Goal: Transaction & Acquisition: Purchase product/service

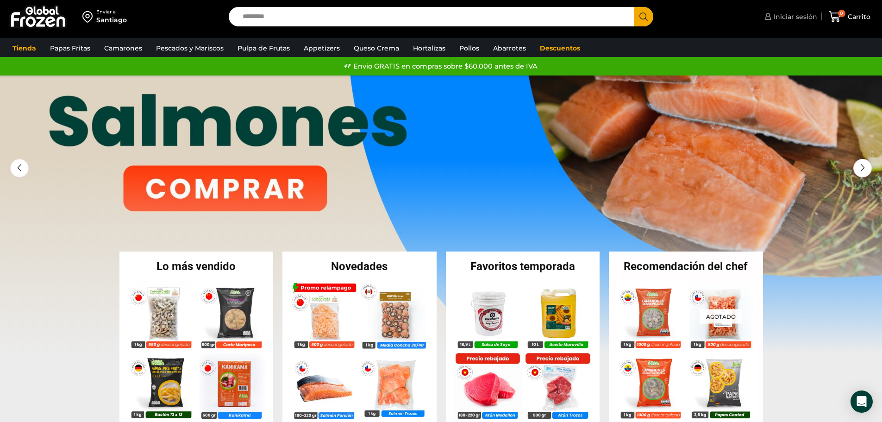
click at [804, 15] on span "Iniciar sesión" at bounding box center [795, 16] width 46 height 9
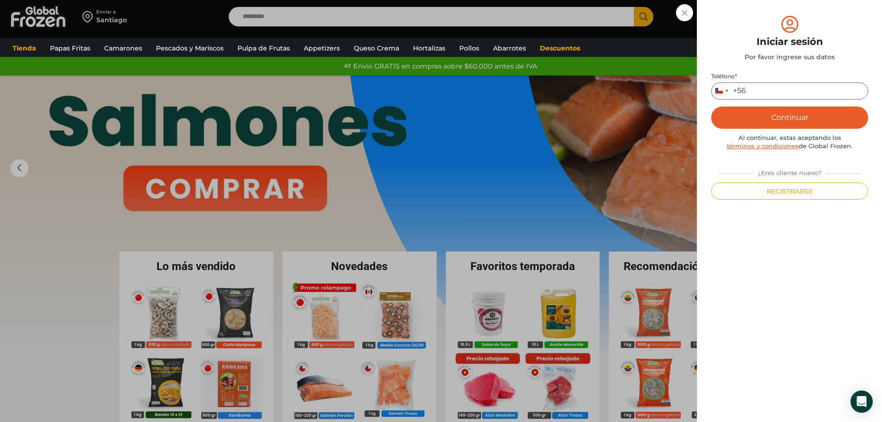
click at [760, 88] on input "Teléfono *" at bounding box center [789, 90] width 157 height 17
type input "*********"
click at [783, 118] on button "Continuar" at bounding box center [789, 118] width 157 height 22
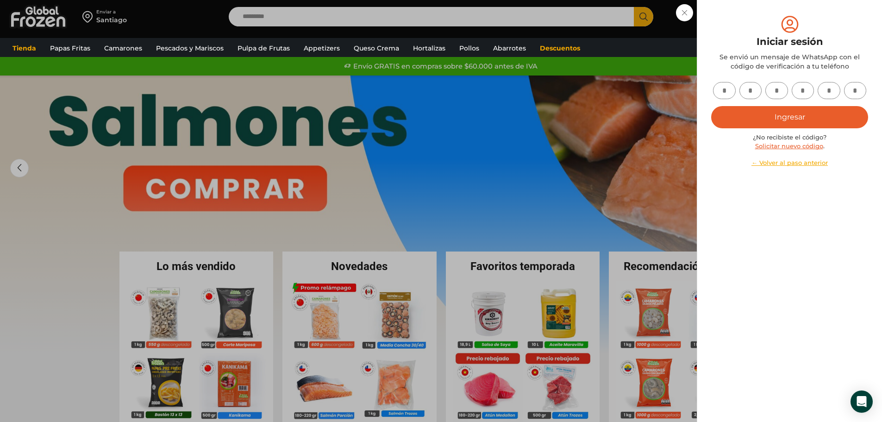
click at [725, 91] on input "text" at bounding box center [724, 90] width 23 height 17
type input "*"
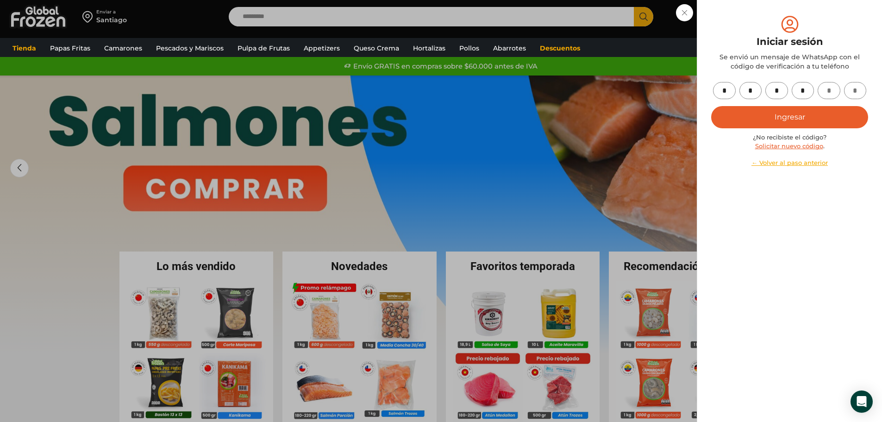
type input "*"
click at [793, 118] on button "Ingresar" at bounding box center [789, 117] width 157 height 22
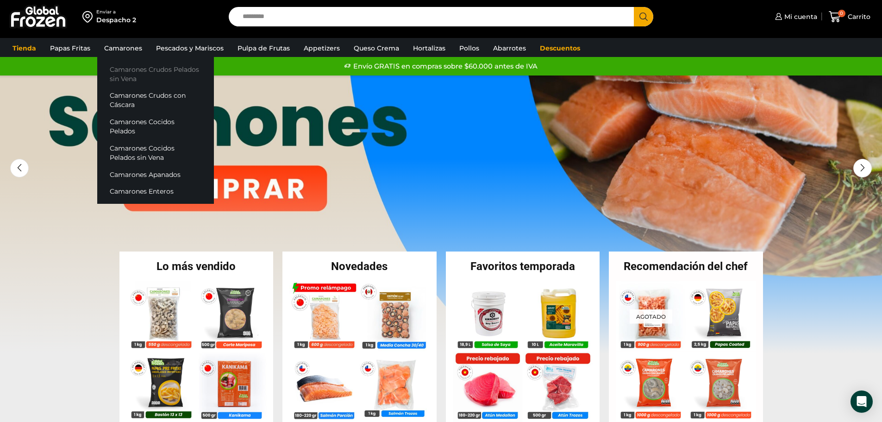
click at [126, 69] on link "Camarones Crudos Pelados sin Vena" at bounding box center [155, 74] width 117 height 26
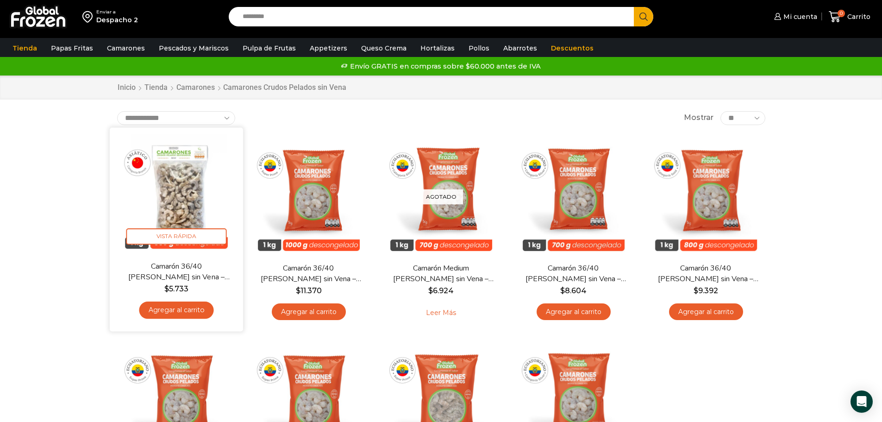
click at [199, 307] on link "Agregar al carrito" at bounding box center [176, 310] width 75 height 17
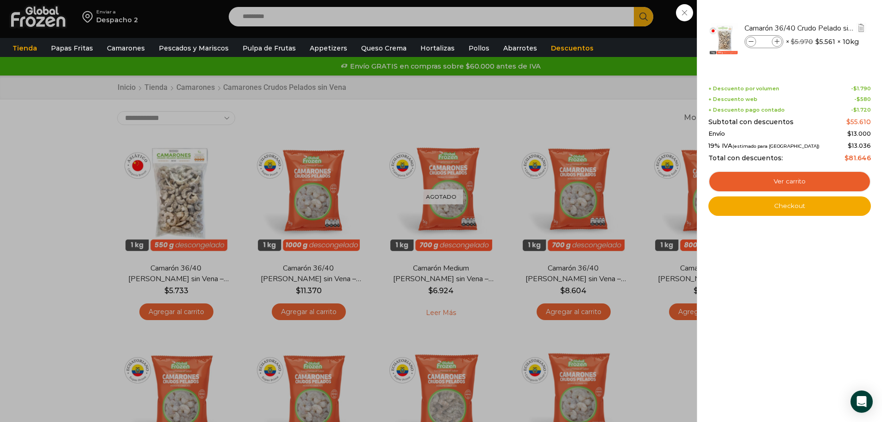
click at [777, 42] on icon at bounding box center [777, 41] width 5 height 5
type input "*"
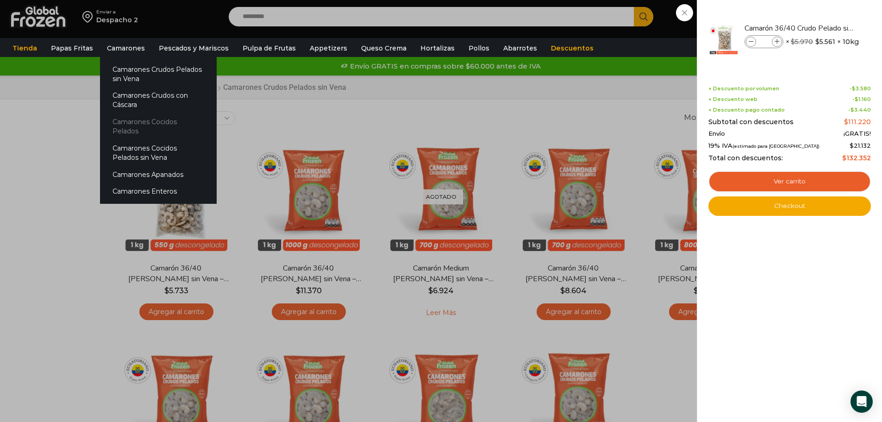
click at [153, 126] on link "Camarones Cocidos Pelados" at bounding box center [158, 126] width 117 height 26
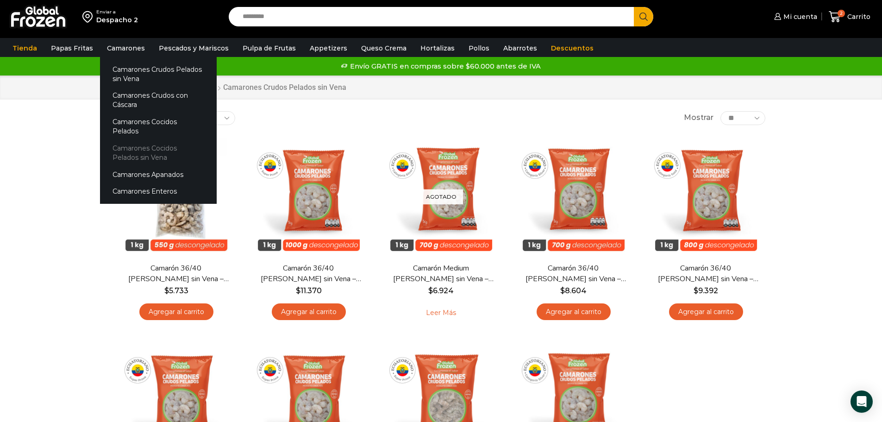
click at [150, 140] on link "Camarones Cocidos Pelados sin Vena" at bounding box center [158, 152] width 117 height 26
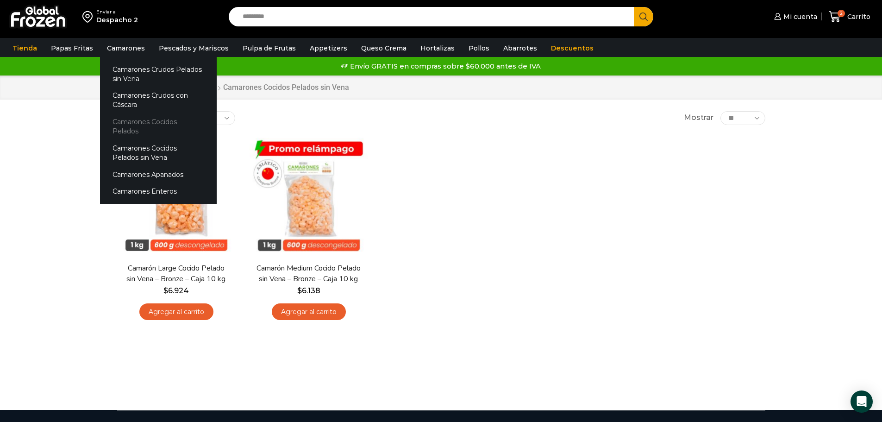
click at [139, 119] on link "Camarones Cocidos Pelados" at bounding box center [158, 126] width 117 height 26
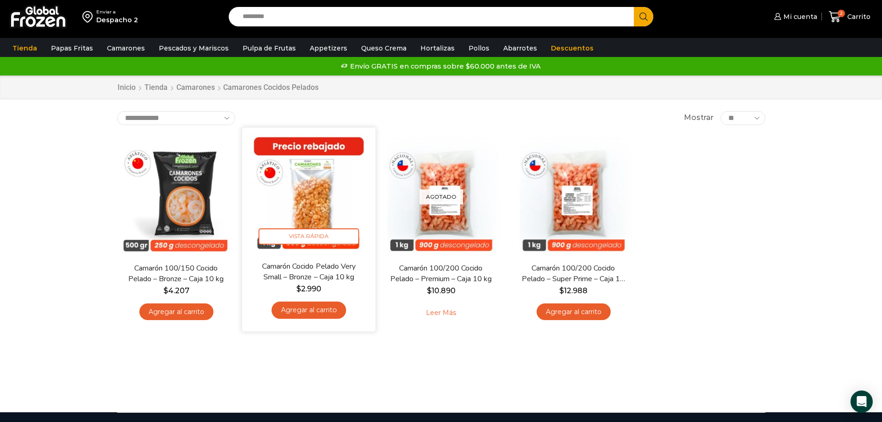
click at [322, 306] on link "Agregar al carrito" at bounding box center [308, 310] width 75 height 17
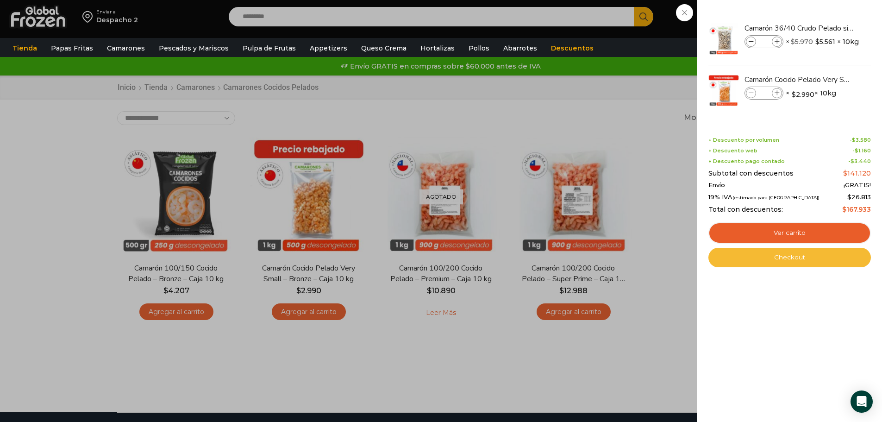
click at [795, 262] on link "Checkout" at bounding box center [790, 257] width 163 height 19
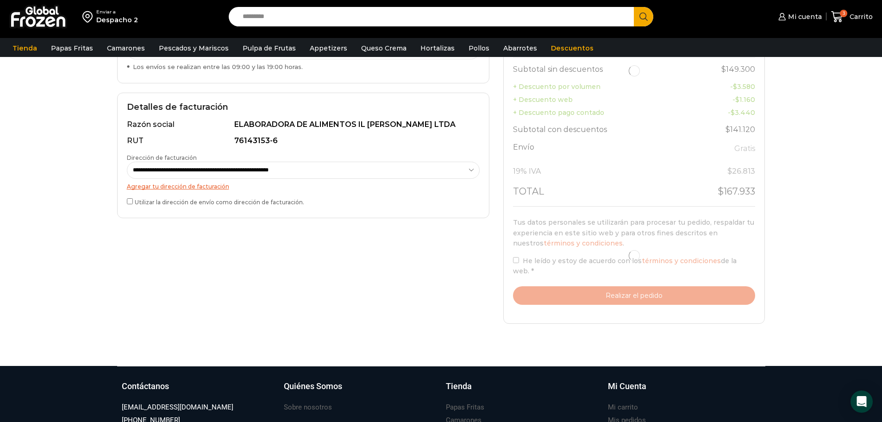
select select "*"
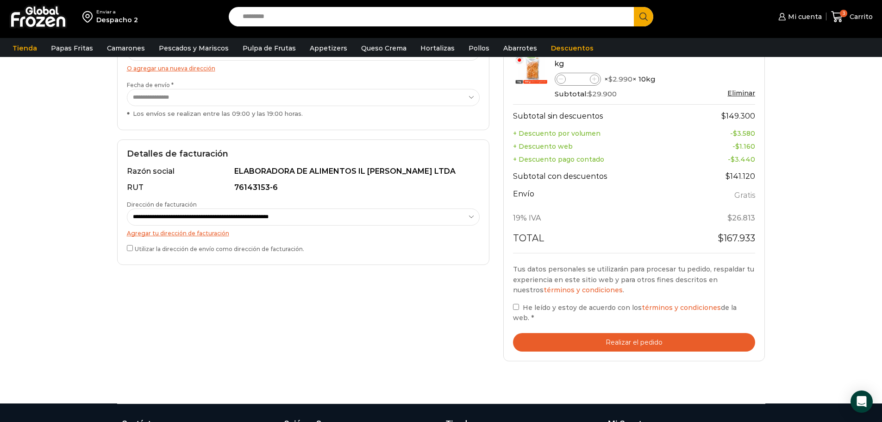
scroll to position [185, 0]
click at [643, 341] on button "Realizar el pedido" at bounding box center [634, 342] width 243 height 19
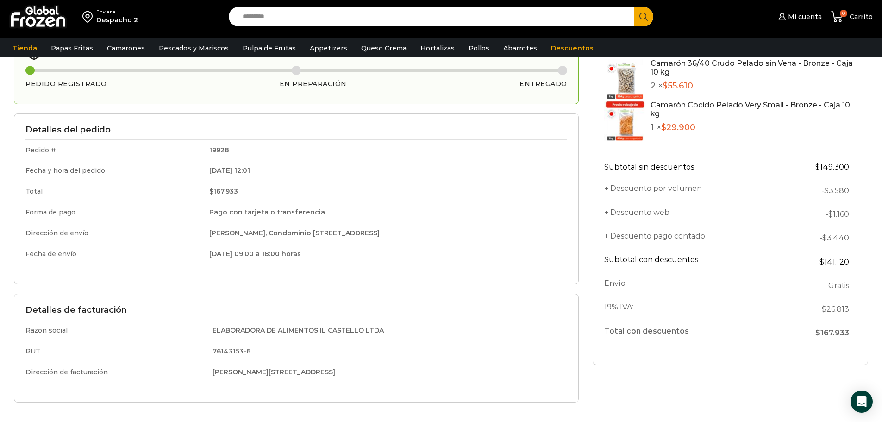
scroll to position [93, 0]
